Goal: Find specific page/section: Locate a particular part of the current website

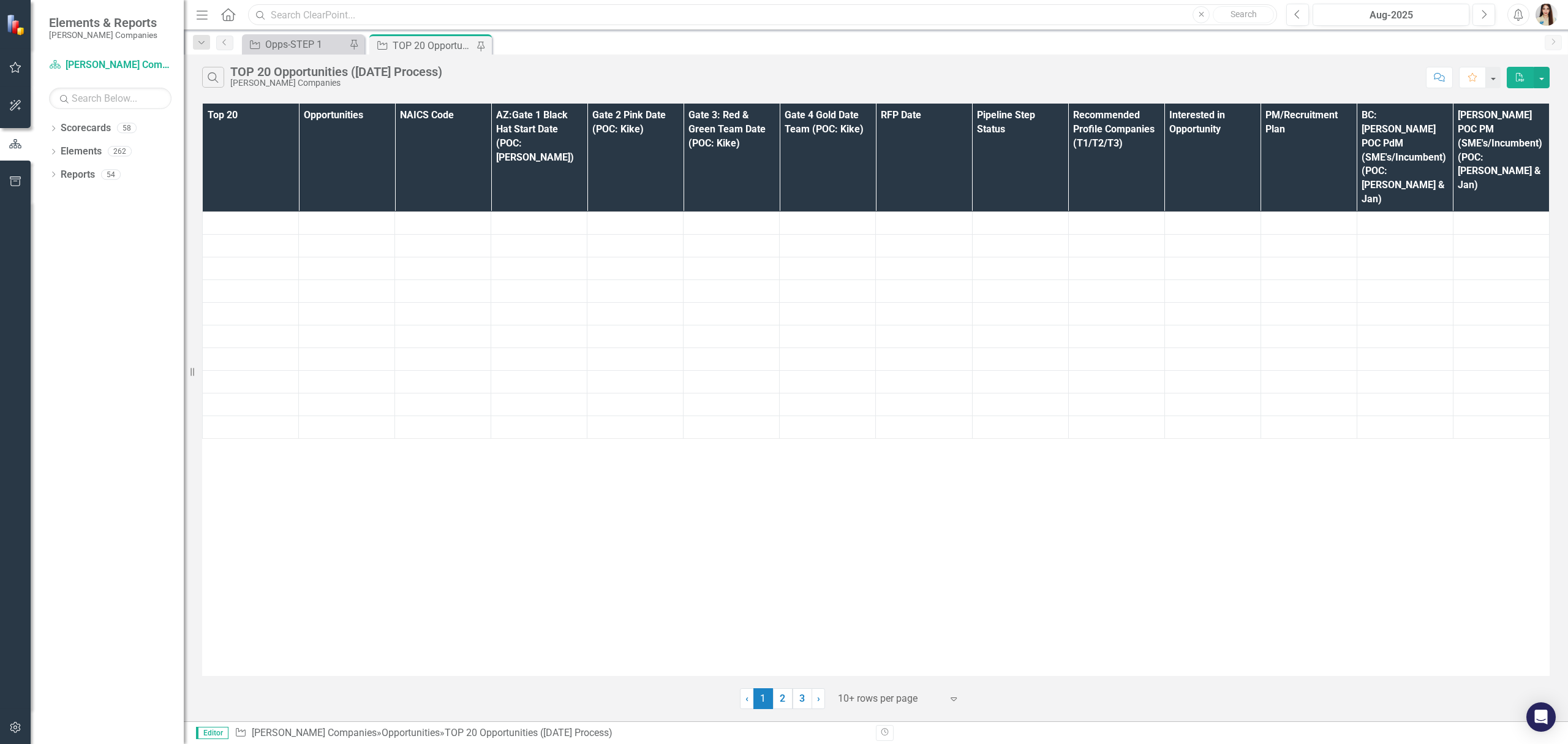
click at [541, 16] on input "text" at bounding box center [762, 15] width 1029 height 22
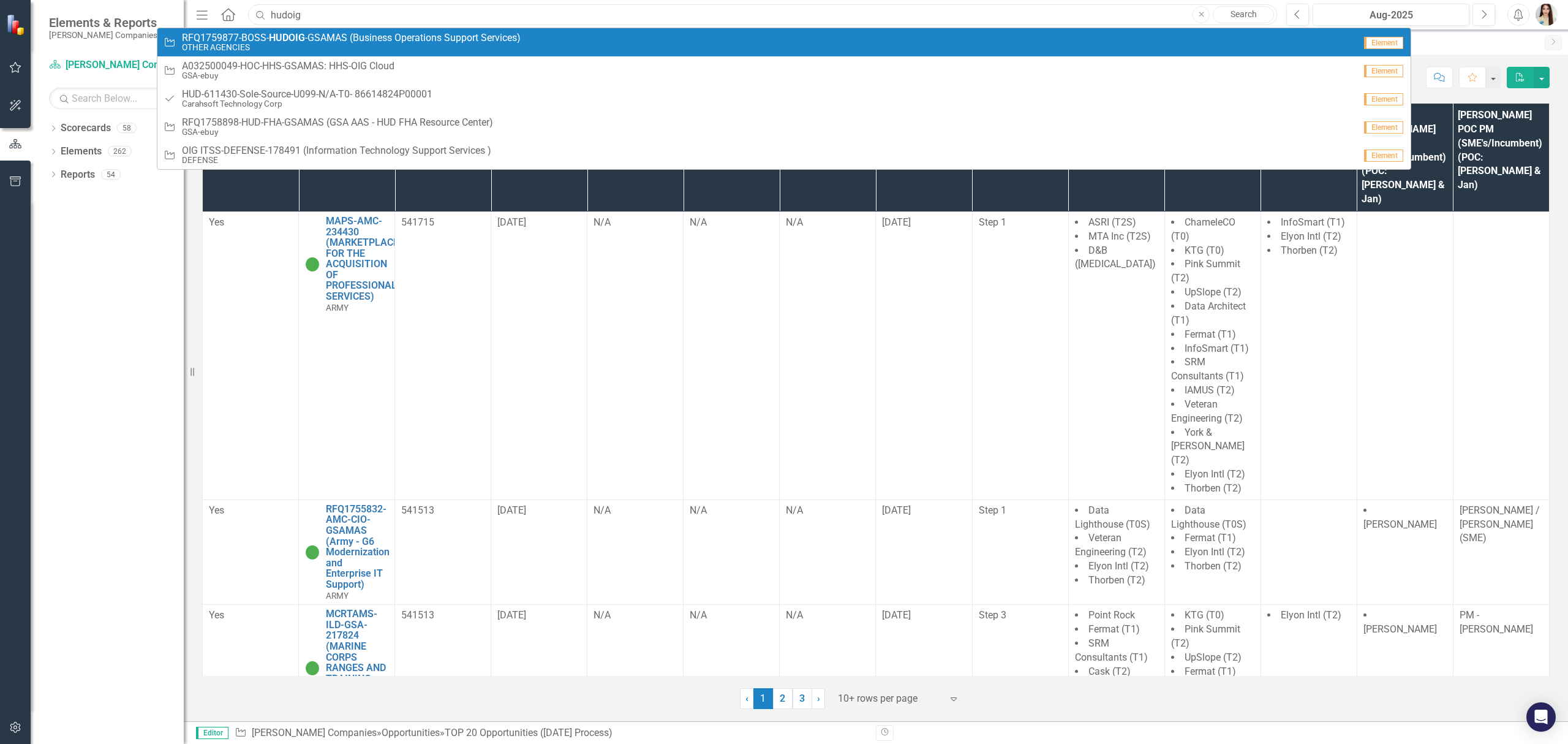
type input "hudoig"
click at [404, 37] on span "RFQ1759877-BOSS- HUDOIG -GSAMAS (Business Operations Support Services)" at bounding box center [352, 38] width 339 height 11
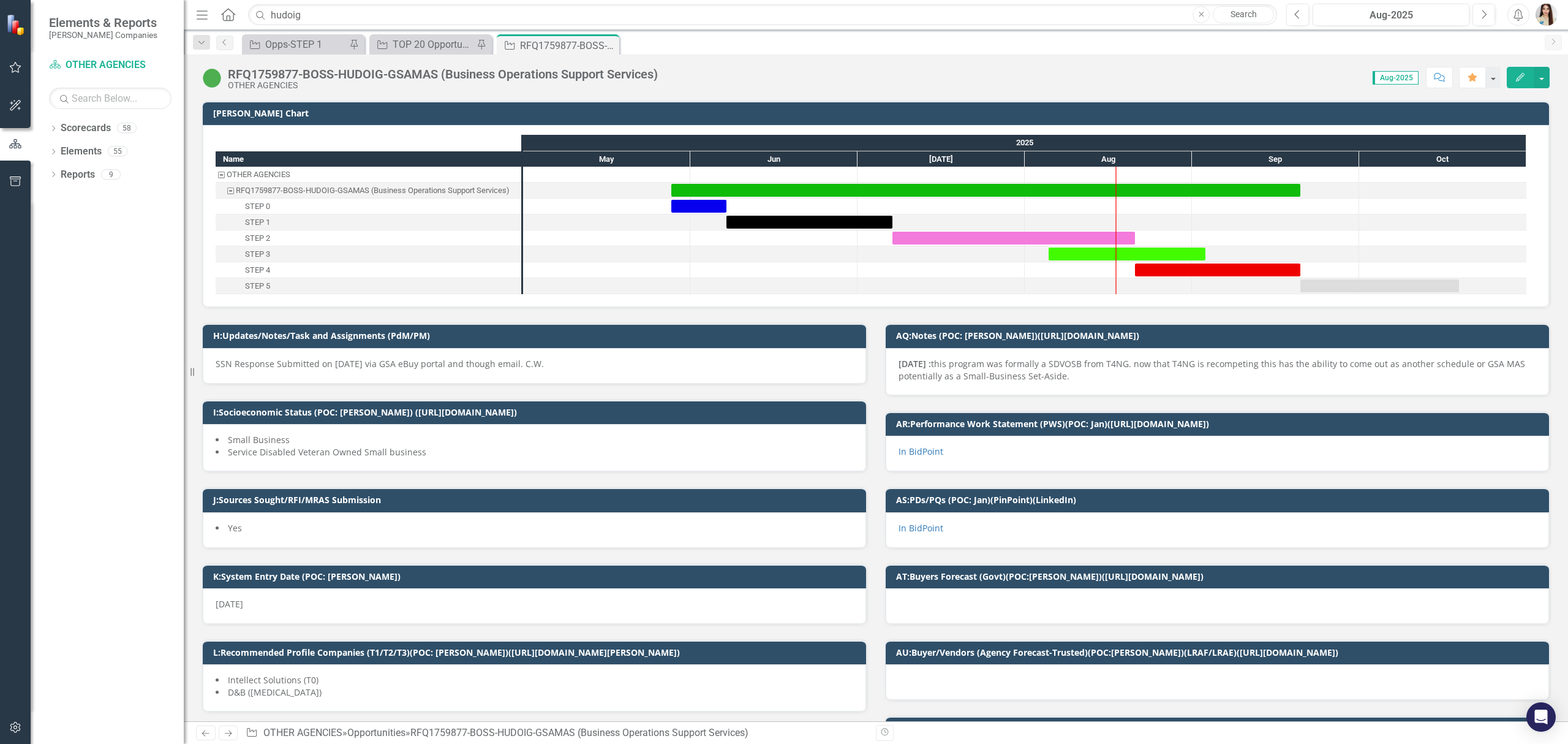
click at [532, 76] on div "RFQ1759877-BOSS-HUDOIG-GSAMAS (Business Operations Support Services)" at bounding box center [442, 74] width 430 height 14
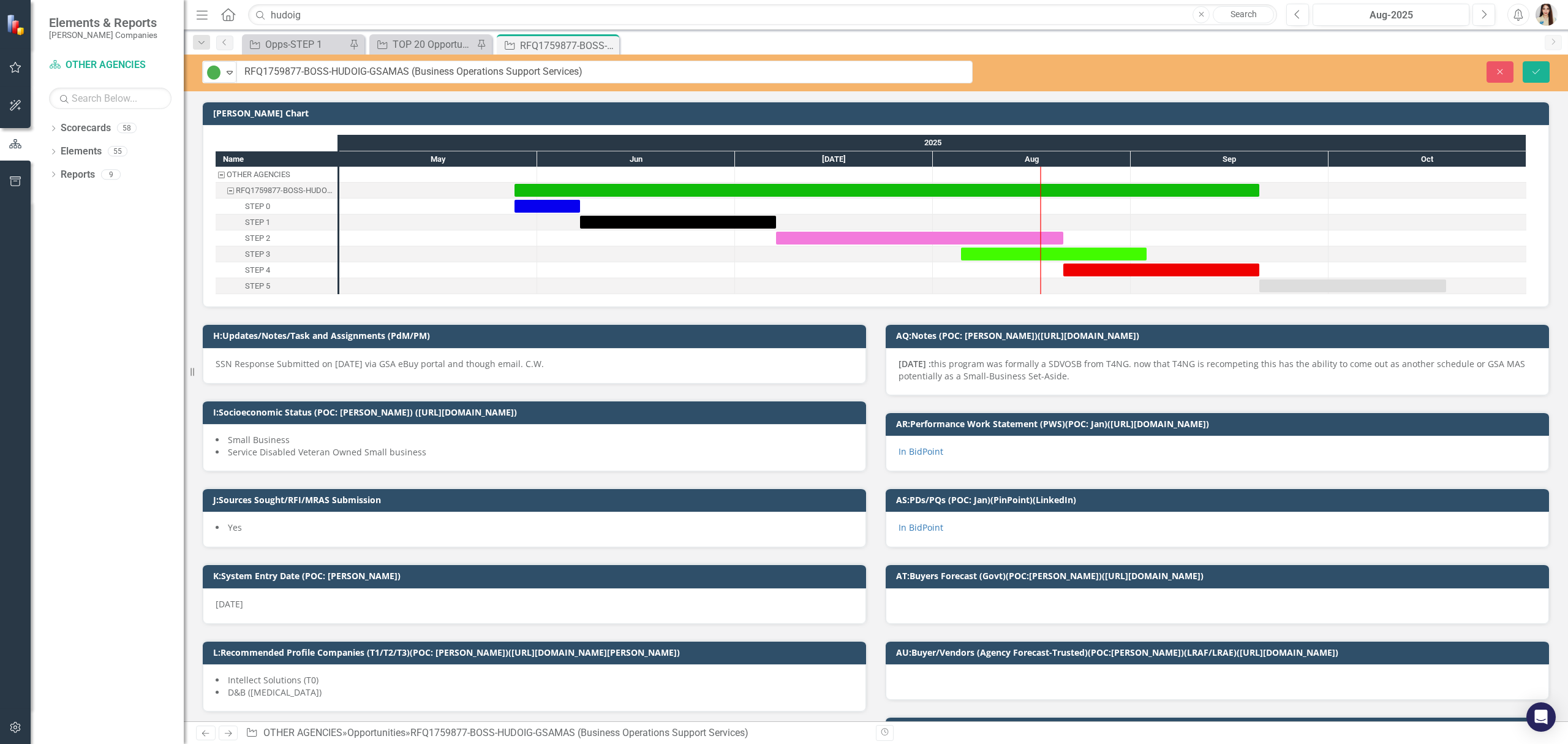
click at [532, 76] on input "RFQ1759877-BOSS-HUDOIG-GSAMAS (Business Operations Support Services)" at bounding box center [604, 72] width 736 height 22
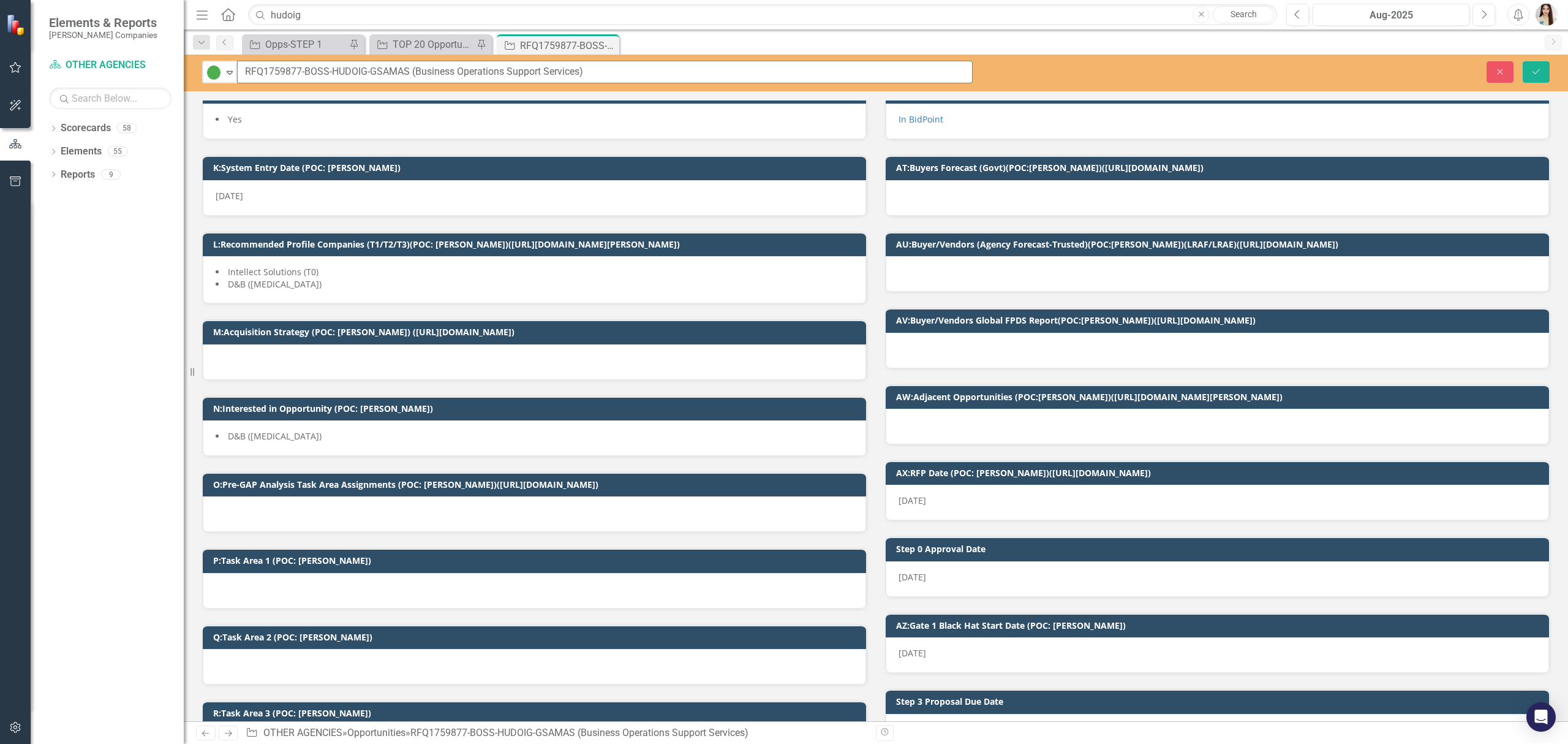
scroll to position [81, 0]
